Goal: Transaction & Acquisition: Purchase product/service

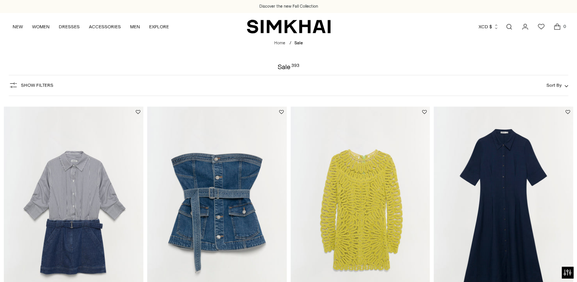
click at [489, 27] on button "XCD $" at bounding box center [489, 26] width 20 height 17
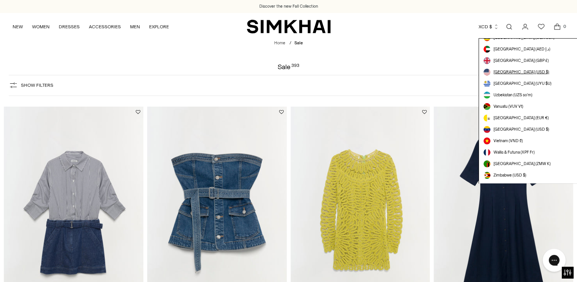
click at [517, 72] on span "[GEOGRAPHIC_DATA] (USD $)" at bounding box center [522, 72] width 56 height 6
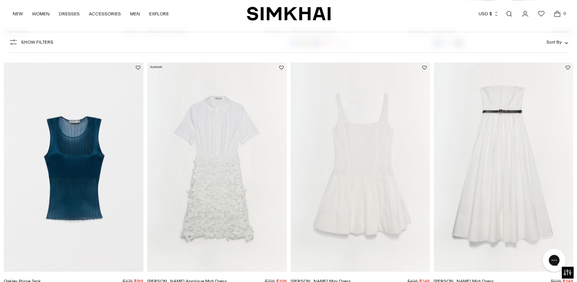
scroll to position [772, 0]
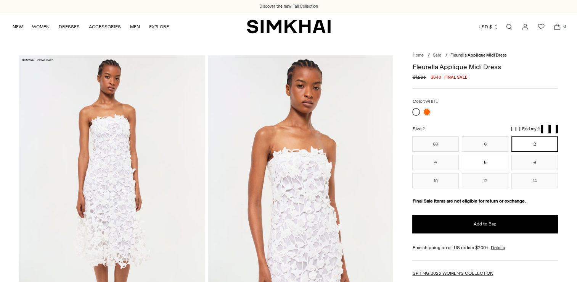
click at [287, 213] on img at bounding box center [301, 194] width 186 height 279
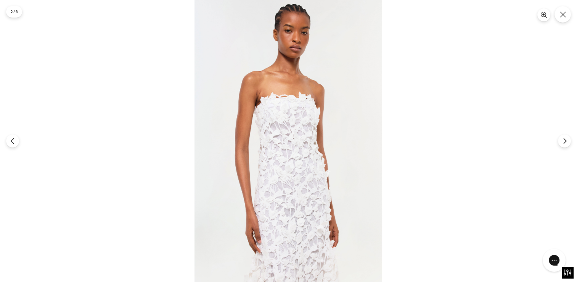
scroll to position [528, 0]
click at [571, 188] on div at bounding box center [288, 141] width 577 height 282
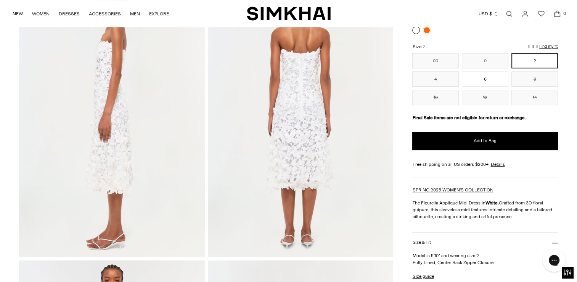
scroll to position [321, 0]
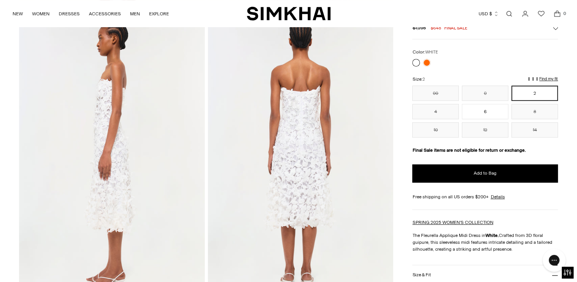
click at [303, 137] on img at bounding box center [301, 155] width 186 height 279
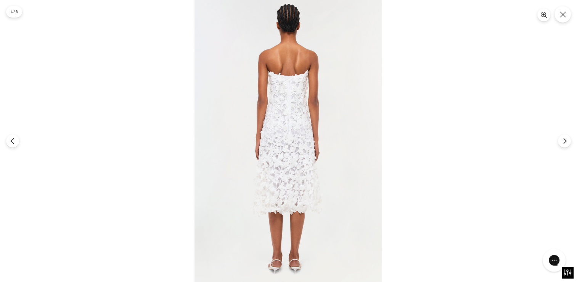
click at [303, 137] on img at bounding box center [289, 141] width 188 height 282
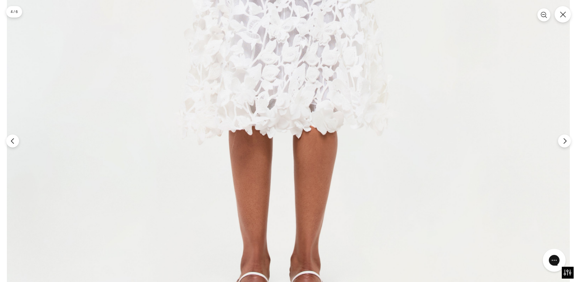
scroll to position [708, 0]
click at [562, 18] on icon "Close" at bounding box center [563, 14] width 7 height 7
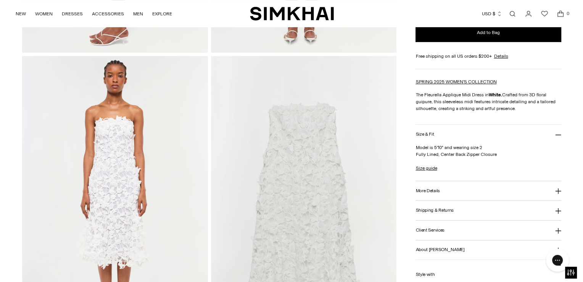
scroll to position [565, 0]
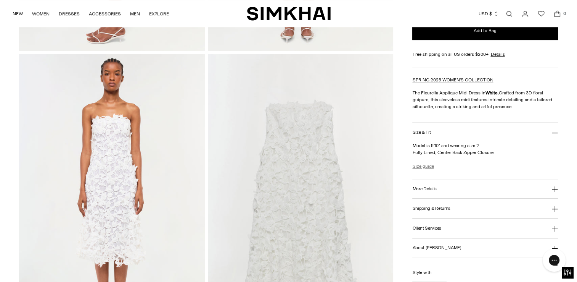
click at [426, 164] on link "Size guide" at bounding box center [423, 166] width 21 height 7
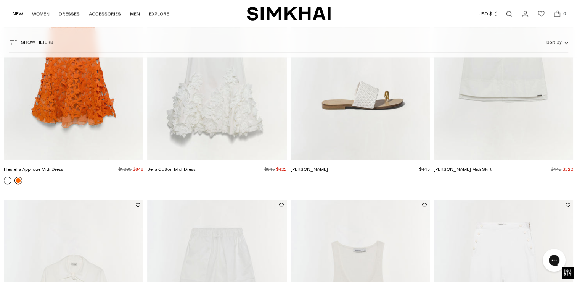
click at [17, 179] on link at bounding box center [19, 180] width 8 height 8
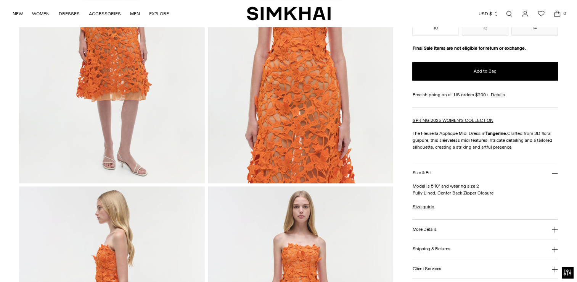
scroll to position [311, 0]
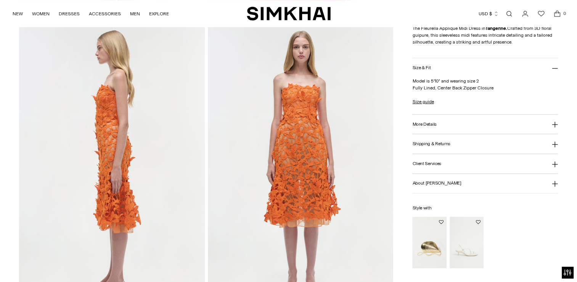
click at [286, 166] on img at bounding box center [301, 166] width 186 height 279
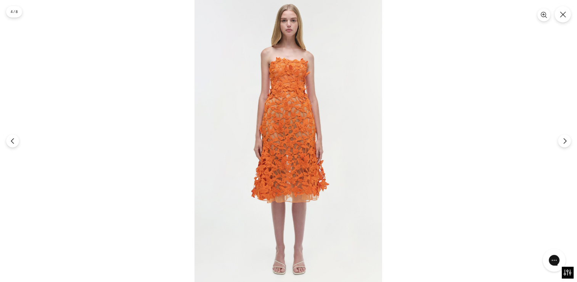
click at [286, 166] on img at bounding box center [289, 141] width 188 height 282
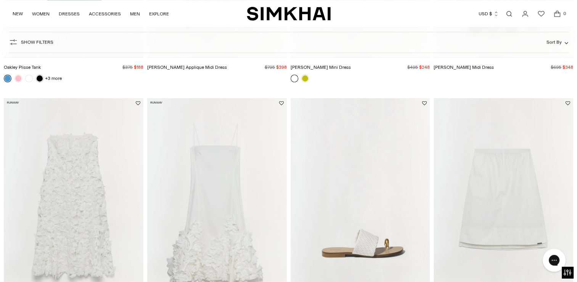
scroll to position [1106, 0]
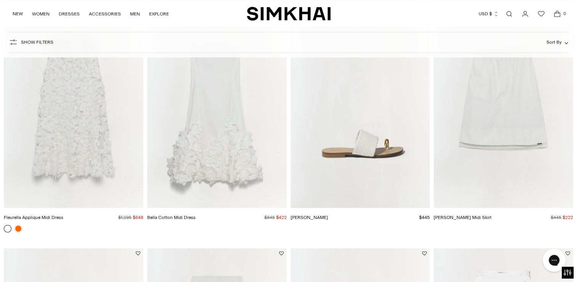
click at [0, 0] on img "Bella Cotton Midi Dress" at bounding box center [0, 0] width 0 height 0
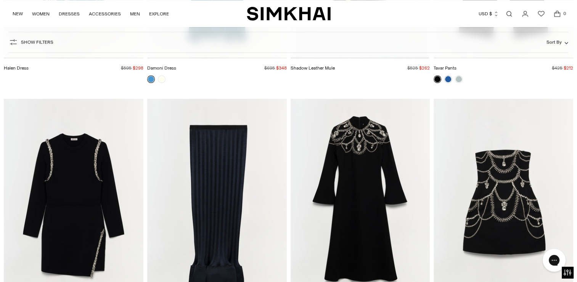
scroll to position [6761, 0]
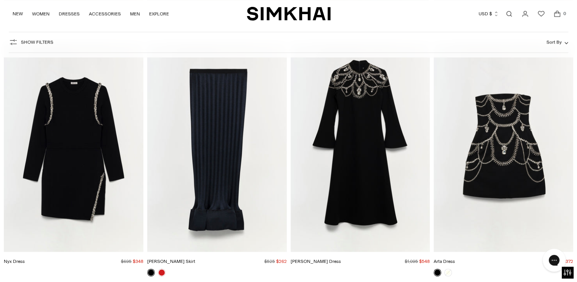
click at [0, 0] on img "Odetta Dress" at bounding box center [0, 0] width 0 height 0
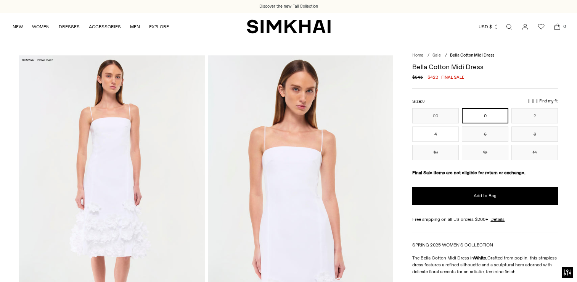
click at [102, 211] on img at bounding box center [112, 194] width 186 height 279
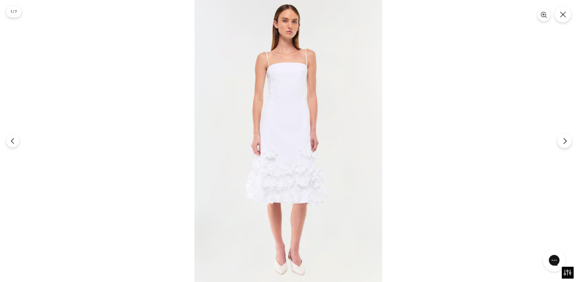
click at [567, 140] on icon "Next" at bounding box center [565, 140] width 7 height 7
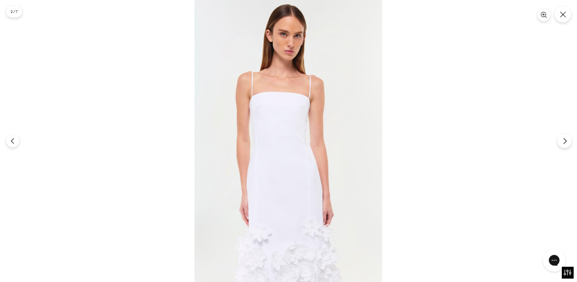
click at [567, 140] on icon "Next" at bounding box center [565, 140] width 7 height 7
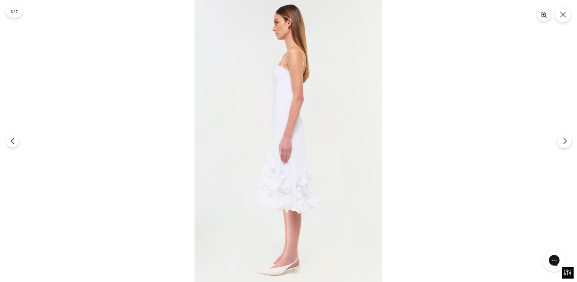
click at [567, 140] on icon "Next" at bounding box center [565, 140] width 7 height 7
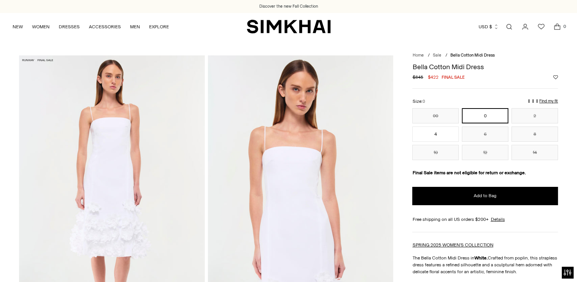
click at [460, 101] on p "Find my fit" at bounding box center [455, 104] width 9 height 14
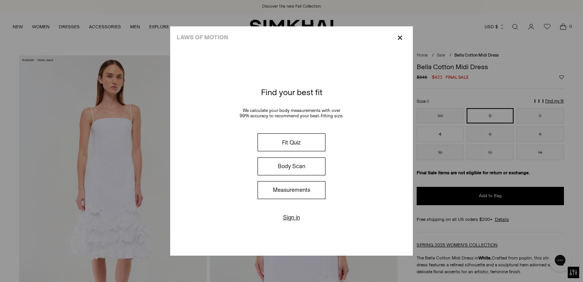
click at [299, 143] on button "Fit Quiz" at bounding box center [292, 142] width 68 height 18
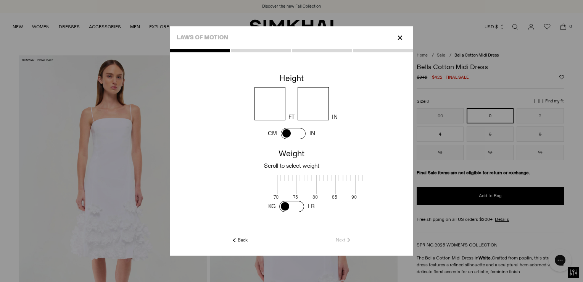
scroll to position [0, 248]
click at [273, 104] on input "number" at bounding box center [270, 103] width 31 height 33
type input "*"
click at [313, 103] on input "number" at bounding box center [313, 103] width 31 height 33
type input "*"
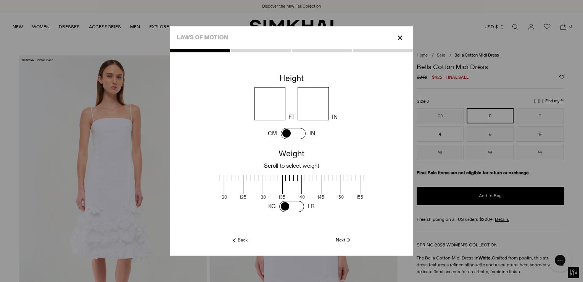
click at [296, 134] on span at bounding box center [293, 133] width 25 height 11
type input "******"
click at [296, 134] on span at bounding box center [293, 133] width 25 height 11
click at [302, 204] on span at bounding box center [291, 206] width 25 height 11
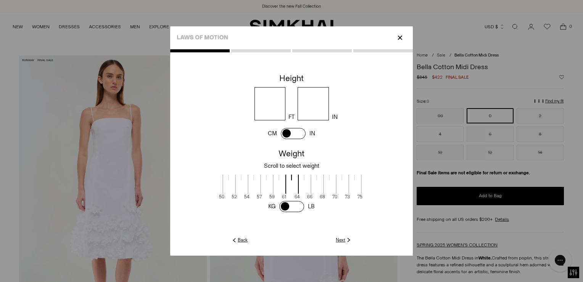
click at [308, 205] on link "LB" at bounding box center [311, 206] width 7 height 7
click at [301, 207] on span at bounding box center [291, 206] width 25 height 11
click at [292, 177] on span at bounding box center [292, 183] width 20 height 19
click at [293, 174] on span at bounding box center [292, 183] width 20 height 19
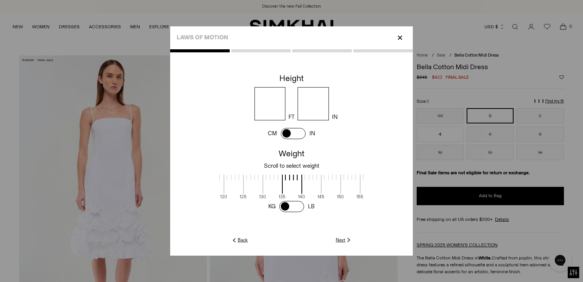
click at [289, 176] on span at bounding box center [292, 183] width 20 height 19
drag, startPoint x: 284, startPoint y: 177, endPoint x: 311, endPoint y: 176, distance: 27.5
click at [311, 176] on label at bounding box center [318, 179] width 19 height 11
click at [317, 180] on span at bounding box center [319, 183] width 20 height 19
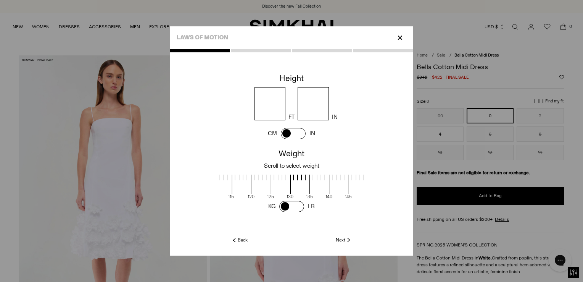
click at [312, 176] on div at bounding box center [318, 177] width 19 height 6
click at [320, 176] on div at bounding box center [318, 177] width 19 height 6
click at [330, 177] on div at bounding box center [338, 177] width 19 height 6
click at [310, 178] on div at bounding box center [318, 177] width 19 height 6
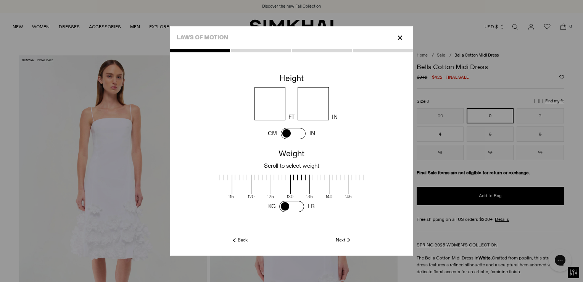
click at [314, 176] on div at bounding box center [318, 177] width 19 height 6
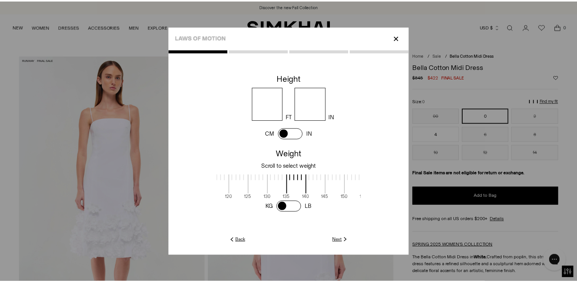
scroll to position [0, 242]
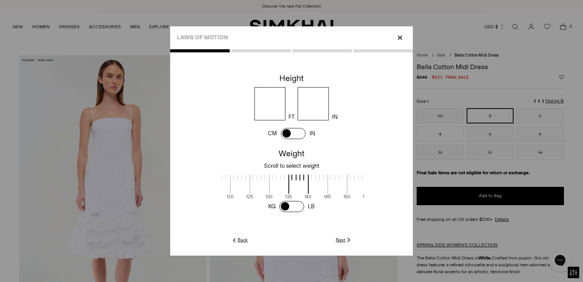
drag, startPoint x: 311, startPoint y: 193, endPoint x: 290, endPoint y: 189, distance: 21.5
click at [290, 189] on div at bounding box center [298, 186] width 19 height 24
click at [342, 239] on link "Next" at bounding box center [344, 239] width 16 height 7
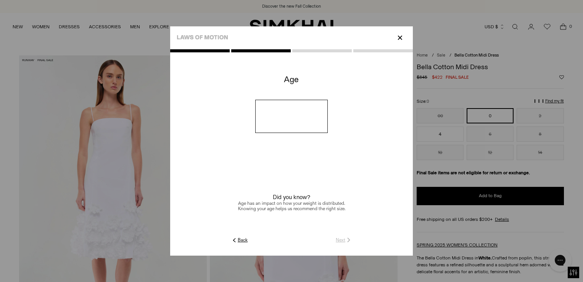
click at [287, 119] on input "number" at bounding box center [291, 116] width 73 height 33
type input "**"
click at [343, 239] on link "Next" at bounding box center [344, 239] width 16 height 7
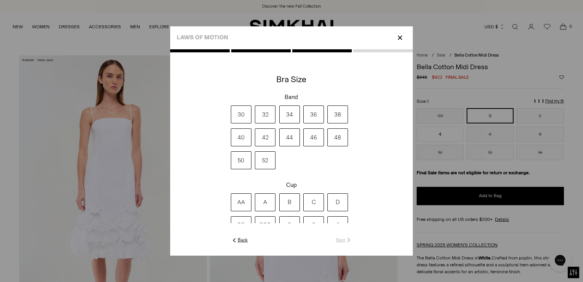
click at [313, 115] on label "36" at bounding box center [313, 114] width 21 height 18
click at [285, 202] on label "B" at bounding box center [289, 202] width 21 height 18
click at [343, 240] on link "Next" at bounding box center [344, 239] width 16 height 7
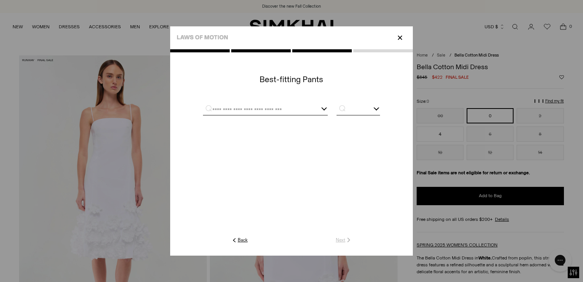
click at [324, 109] on div at bounding box center [265, 110] width 125 height 10
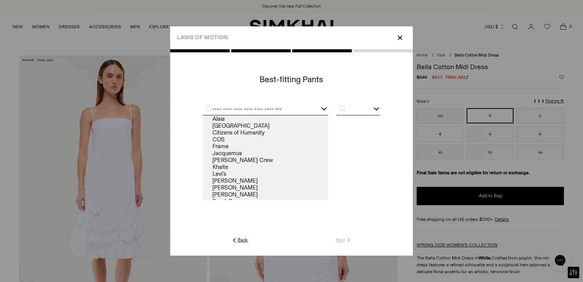
click at [265, 108] on input "text" at bounding box center [256, 110] width 106 height 10
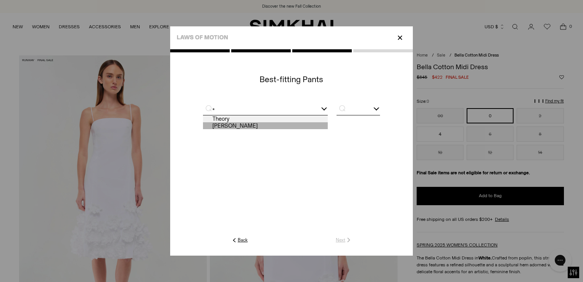
click at [269, 126] on link "Tory Burch" at bounding box center [265, 125] width 125 height 7
type input "**********"
click at [325, 111] on div "**********" at bounding box center [265, 110] width 125 height 10
click at [297, 128] on link "Tory Burch" at bounding box center [265, 125] width 125 height 7
click at [340, 108] on p "⌕" at bounding box center [340, 108] width 15 height 8
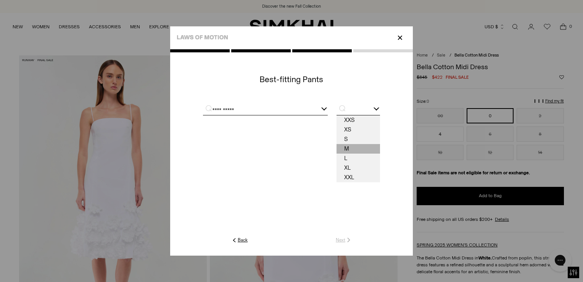
click at [347, 149] on span "M" at bounding box center [359, 149] width 44 height 10
type input "*"
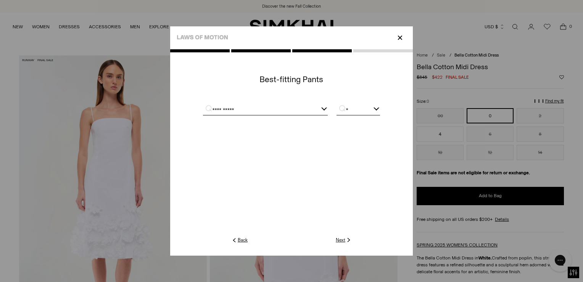
click at [344, 242] on link "Next" at bounding box center [344, 239] width 16 height 7
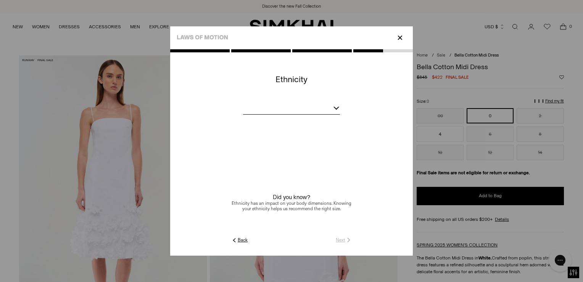
click at [272, 105] on div at bounding box center [291, 110] width 97 height 10
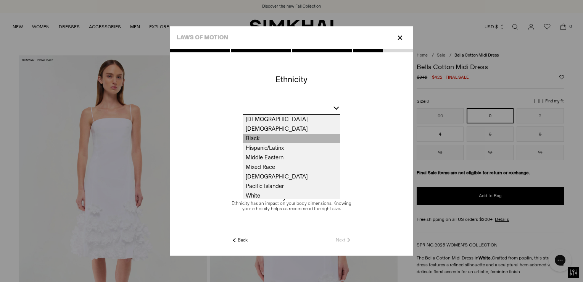
click at [268, 140] on span "Black" at bounding box center [291, 139] width 97 height 10
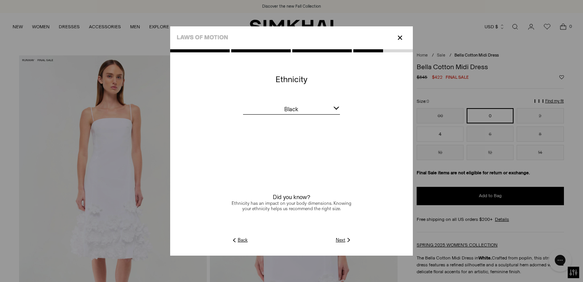
click at [340, 234] on bc-ethnicity at bounding box center [291, 153] width 243 height 164
click at [340, 239] on link "Next" at bounding box center [344, 239] width 16 height 7
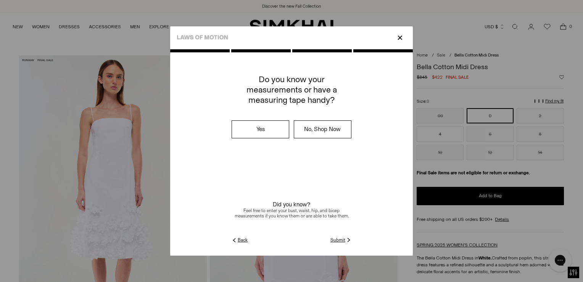
click at [338, 243] on link "Submit" at bounding box center [341, 239] width 22 height 7
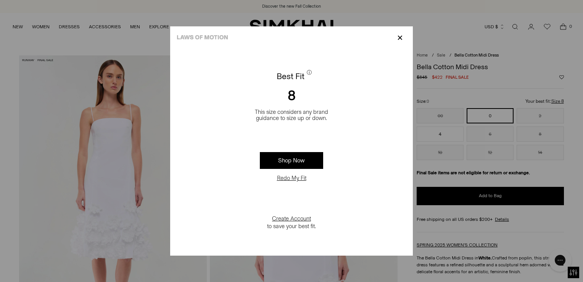
click at [400, 42] on p "✕" at bounding box center [400, 37] width 10 height 13
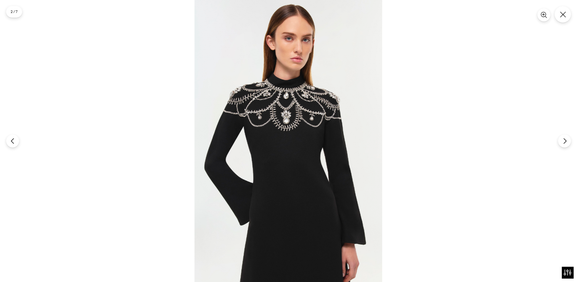
click at [276, 90] on img at bounding box center [289, 141] width 188 height 282
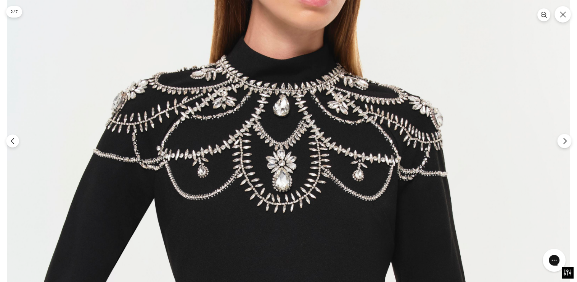
click at [564, 139] on icon "Next" at bounding box center [565, 140] width 7 height 7
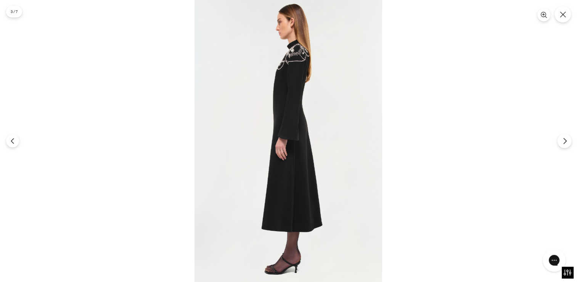
click at [564, 139] on icon "Next" at bounding box center [565, 140] width 7 height 7
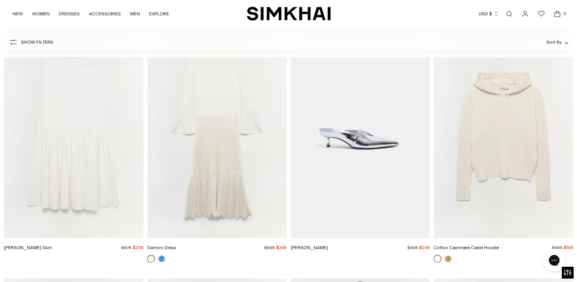
scroll to position [9259, 0]
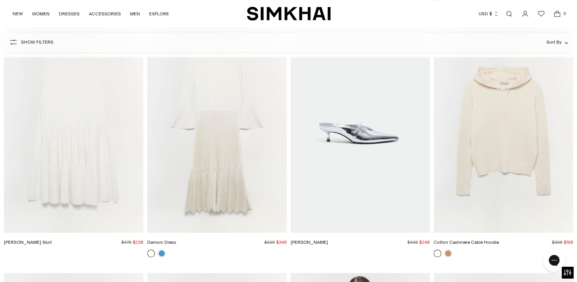
click at [0, 0] on img "Sylvie Heel" at bounding box center [0, 0] width 0 height 0
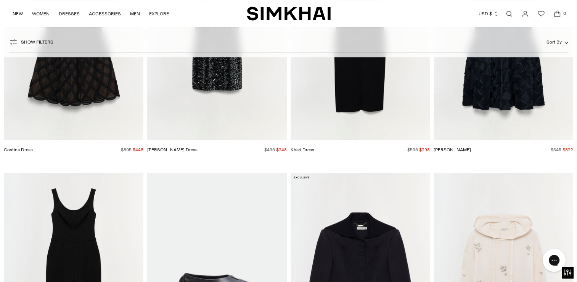
scroll to position [9177, 0]
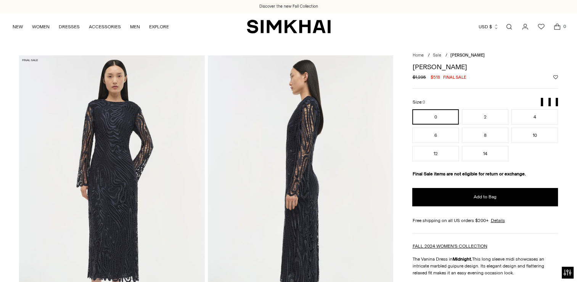
click at [118, 184] on img at bounding box center [112, 194] width 186 height 279
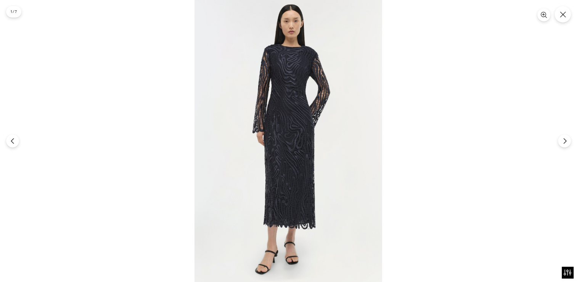
click at [289, 132] on img at bounding box center [289, 141] width 188 height 282
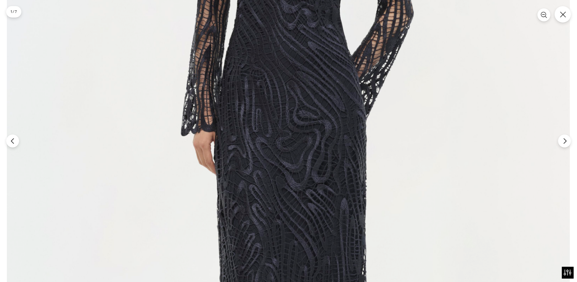
click at [289, 132] on img at bounding box center [288, 159] width 563 height 845
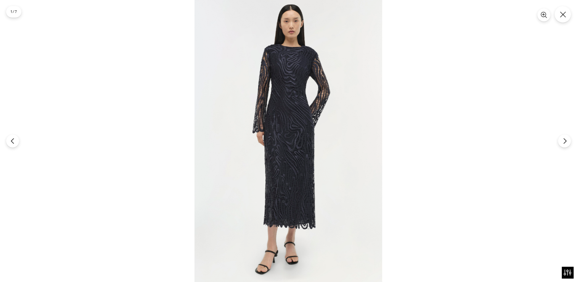
click at [289, 132] on img at bounding box center [289, 141] width 188 height 282
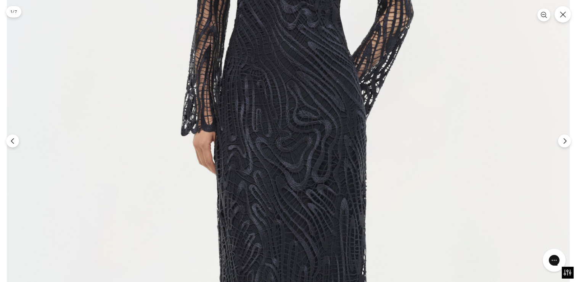
scroll to position [638, 0]
click at [567, 143] on icon "Next" at bounding box center [565, 140] width 7 height 7
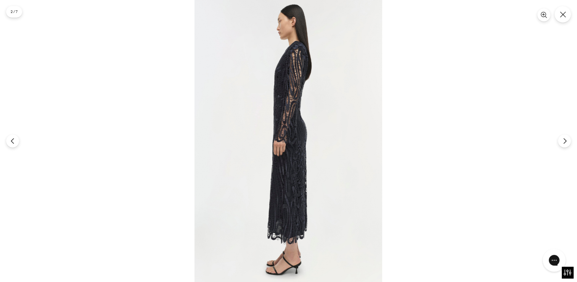
scroll to position [1102, 0]
click at [568, 143] on icon "Next" at bounding box center [565, 140] width 7 height 7
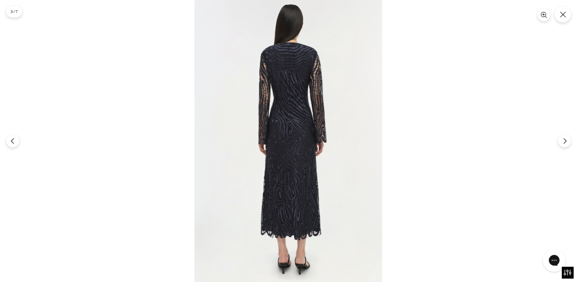
click at [289, 166] on img at bounding box center [289, 141] width 188 height 282
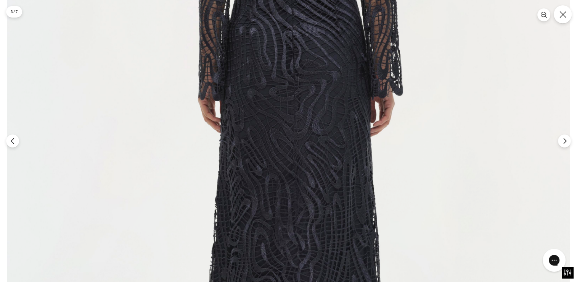
click at [563, 13] on icon "Close" at bounding box center [563, 14] width 7 height 7
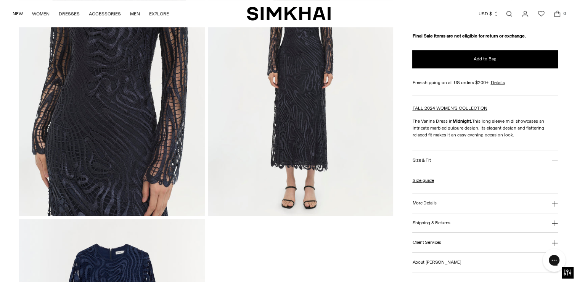
scroll to position [664, 0]
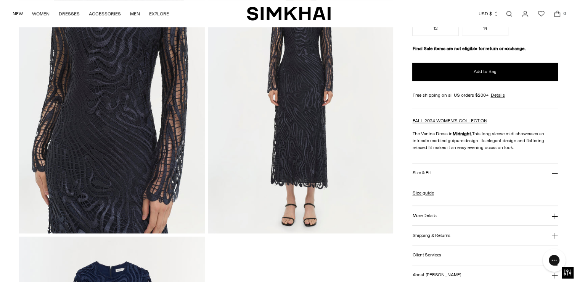
click at [420, 173] on h3 "Size & Fit" at bounding box center [422, 173] width 18 height 5
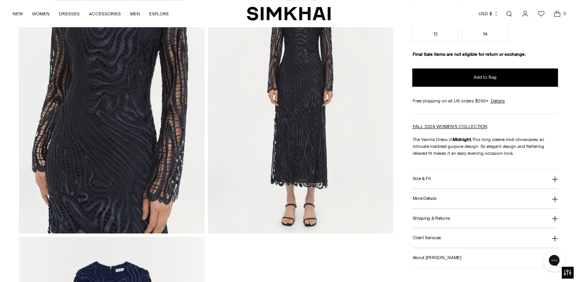
click at [420, 173] on button "Size & Fit" at bounding box center [486, 178] width 146 height 19
click at [557, 222] on icon at bounding box center [555, 222] width 6 height 6
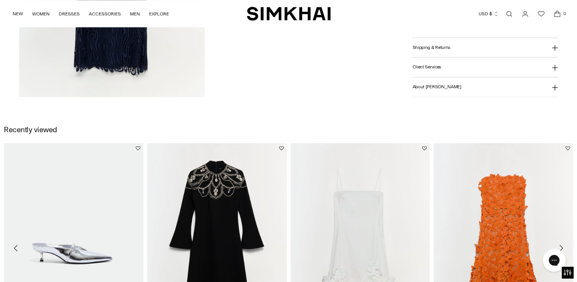
scroll to position [601, 0]
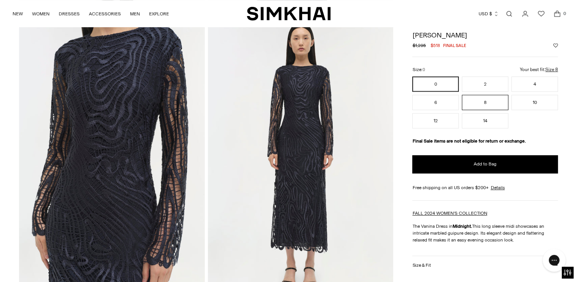
click at [491, 98] on button "8" at bounding box center [485, 102] width 47 height 15
click at [556, 46] on button "Add to Wishlist" at bounding box center [556, 45] width 5 height 5
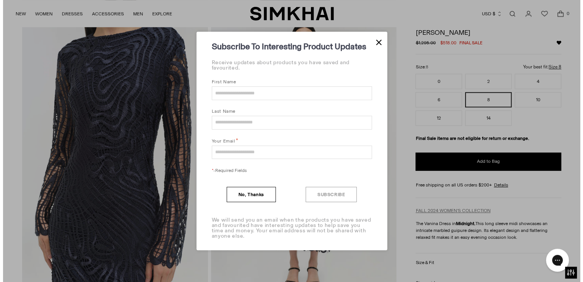
scroll to position [604, 0]
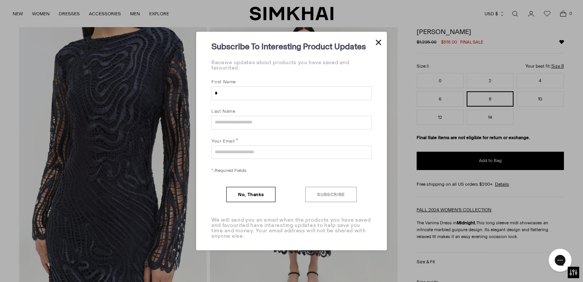
type input "********"
type input "*******"
type input "**********"
click at [324, 195] on button "Subscribe" at bounding box center [330, 194] width 51 height 15
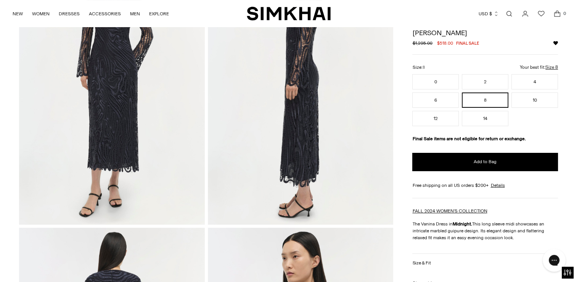
scroll to position [0, 0]
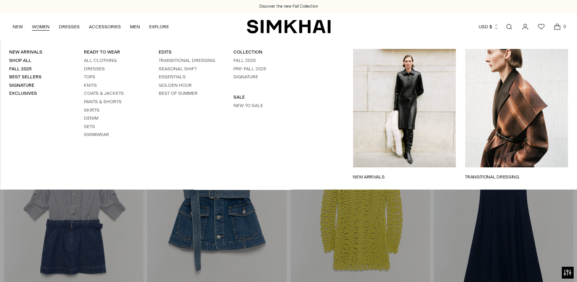
click at [34, 27] on link "WOMEN" at bounding box center [41, 26] width 18 height 17
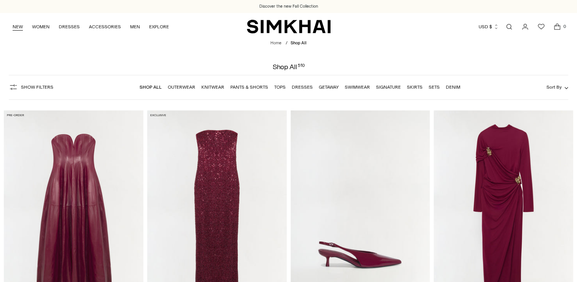
click at [17, 27] on link "NEW" at bounding box center [18, 26] width 10 height 17
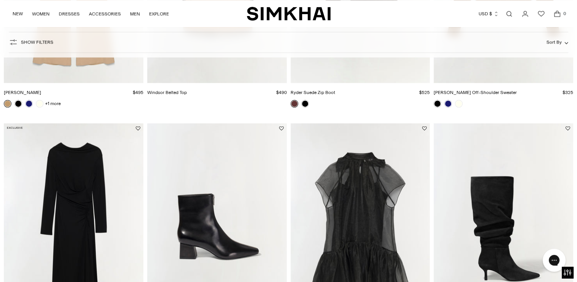
scroll to position [964, 0]
